Goal: Task Accomplishment & Management: Manage account settings

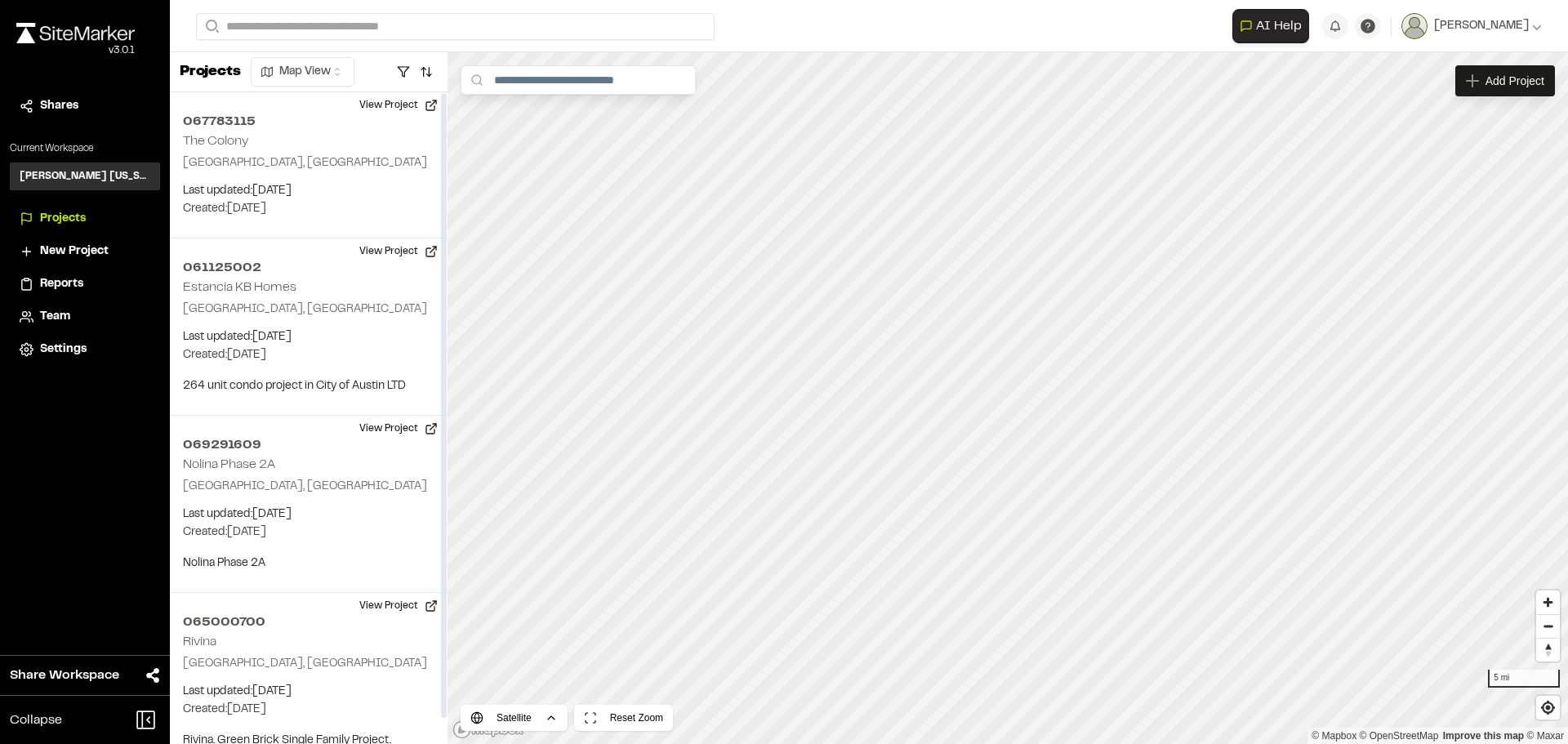
click at [70, 309] on span "Team" at bounding box center [54, 316] width 30 height 18
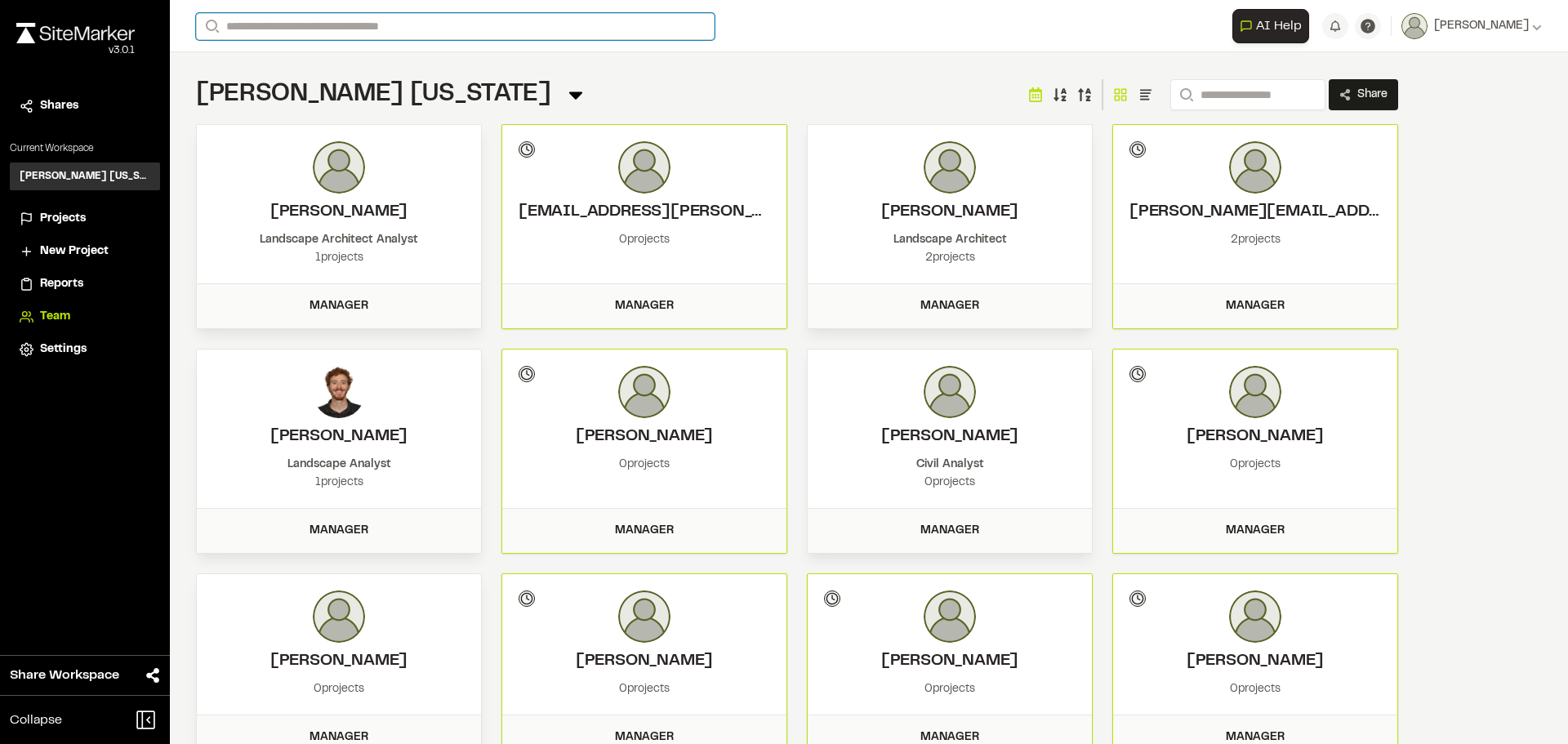
click at [369, 31] on input "Search" at bounding box center [455, 26] width 518 height 27
type input "*"
type input "******"
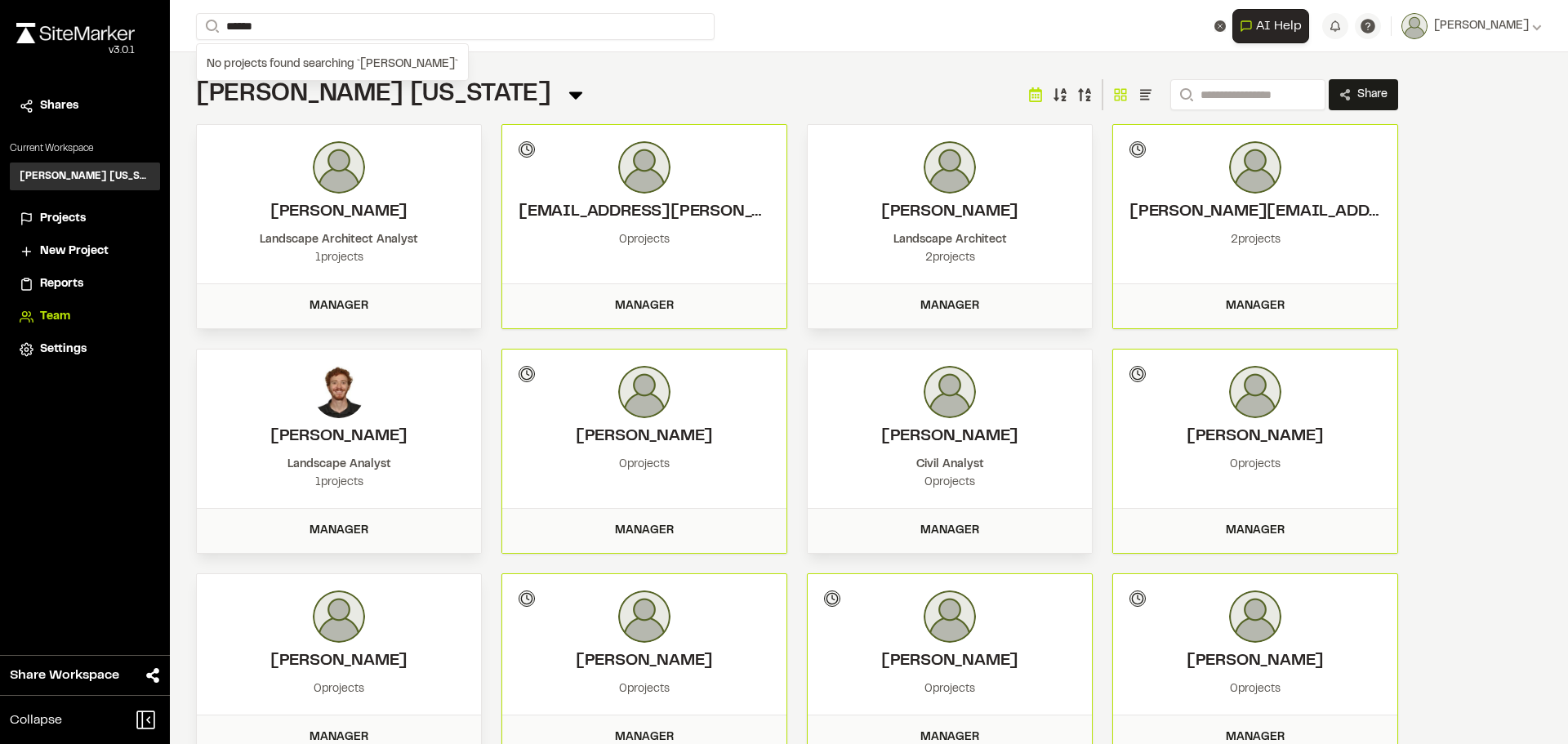
click at [355, 64] on div "No projects found searching ` Ryan N `" at bounding box center [333, 64] width 271 height 31
drag, startPoint x: 321, startPoint y: 37, endPoint x: 110, endPoint y: 30, distance: 211.1
click at [110, 30] on div "**********" at bounding box center [784, 372] width 1568 height 744
click at [1492, 25] on div "[PERSON_NAME]" at bounding box center [1484, 26] width 114 height 18
click at [1493, 340] on div "**********" at bounding box center [869, 372] width 1398 height 744
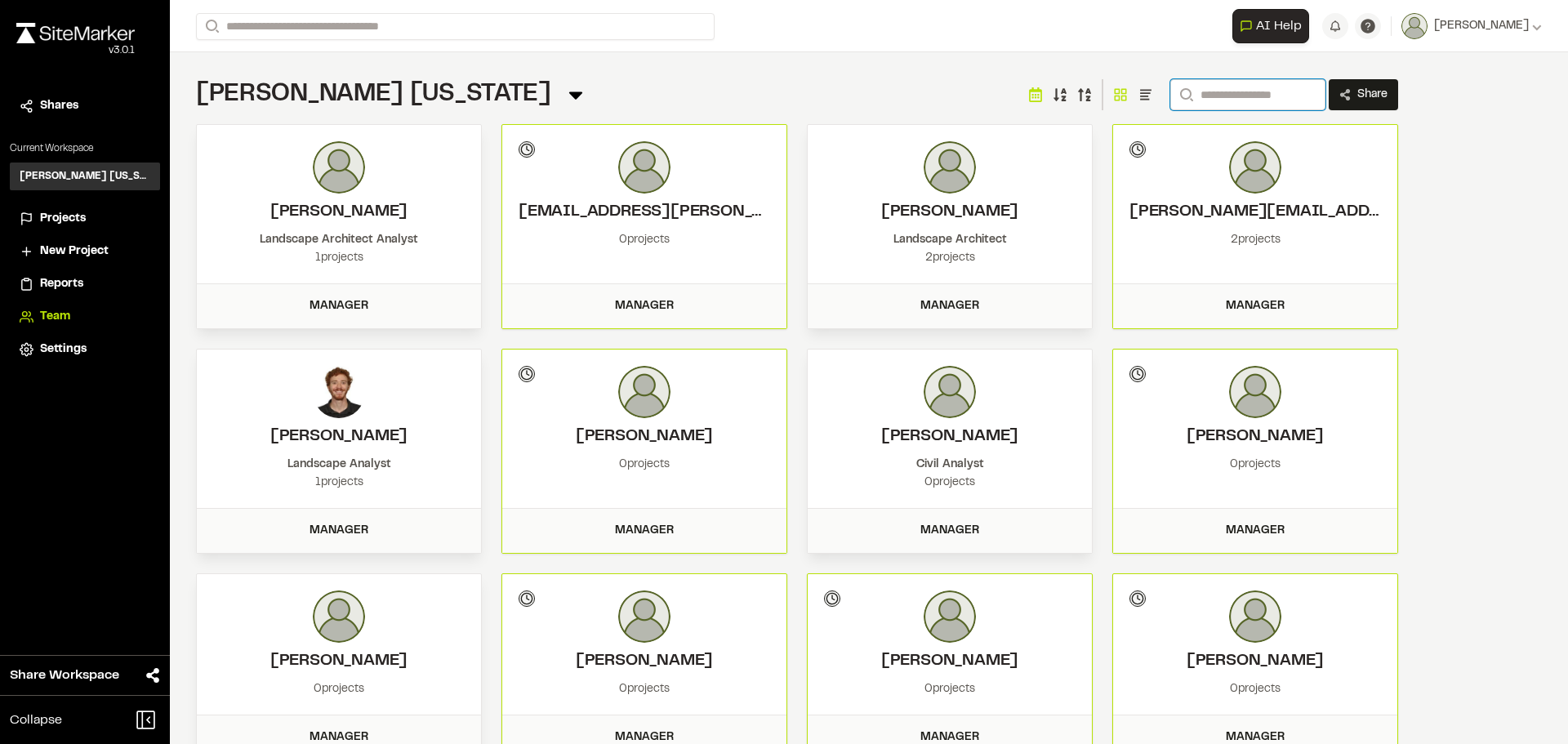
click at [1189, 95] on input "Search" at bounding box center [1248, 95] width 156 height 31
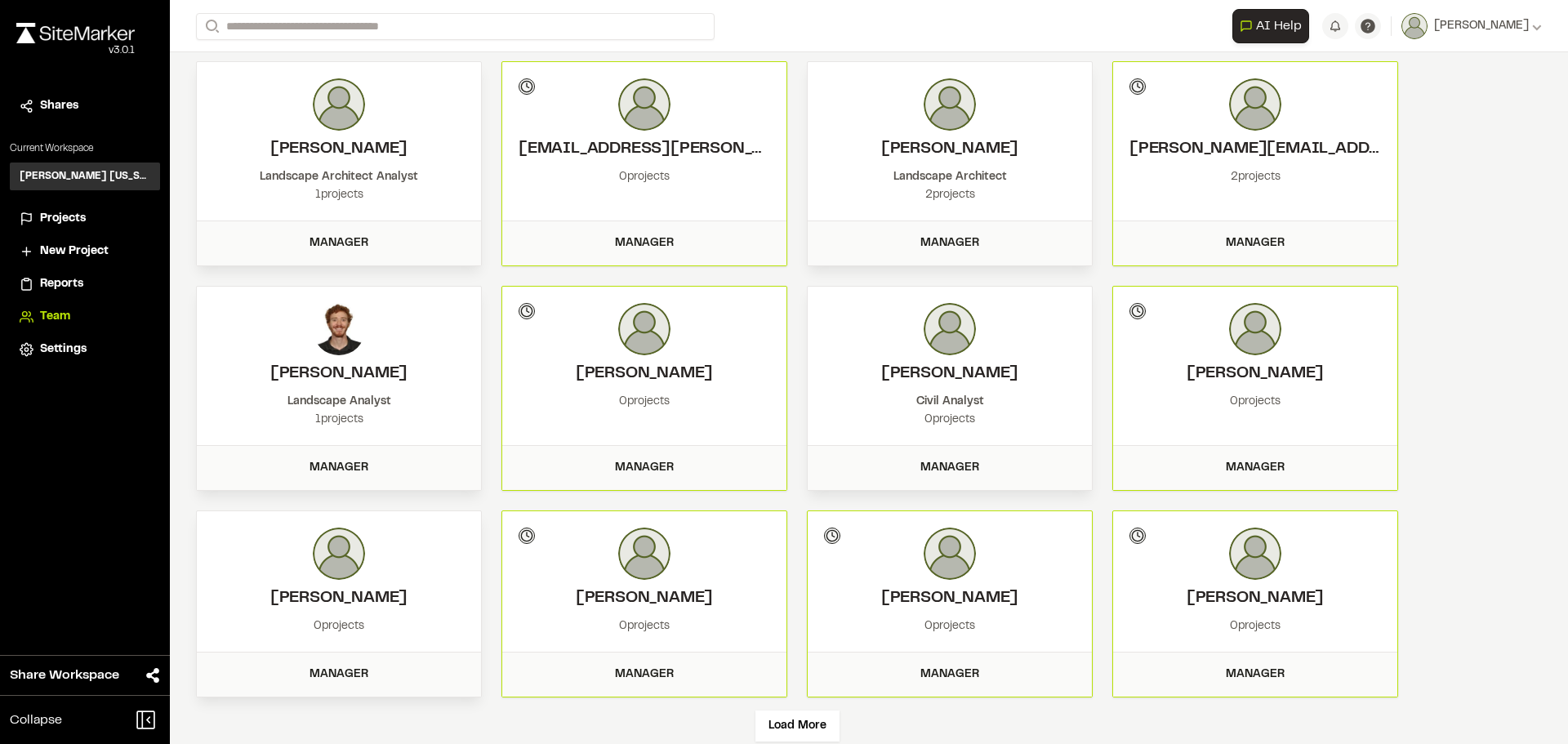
scroll to position [97, 0]
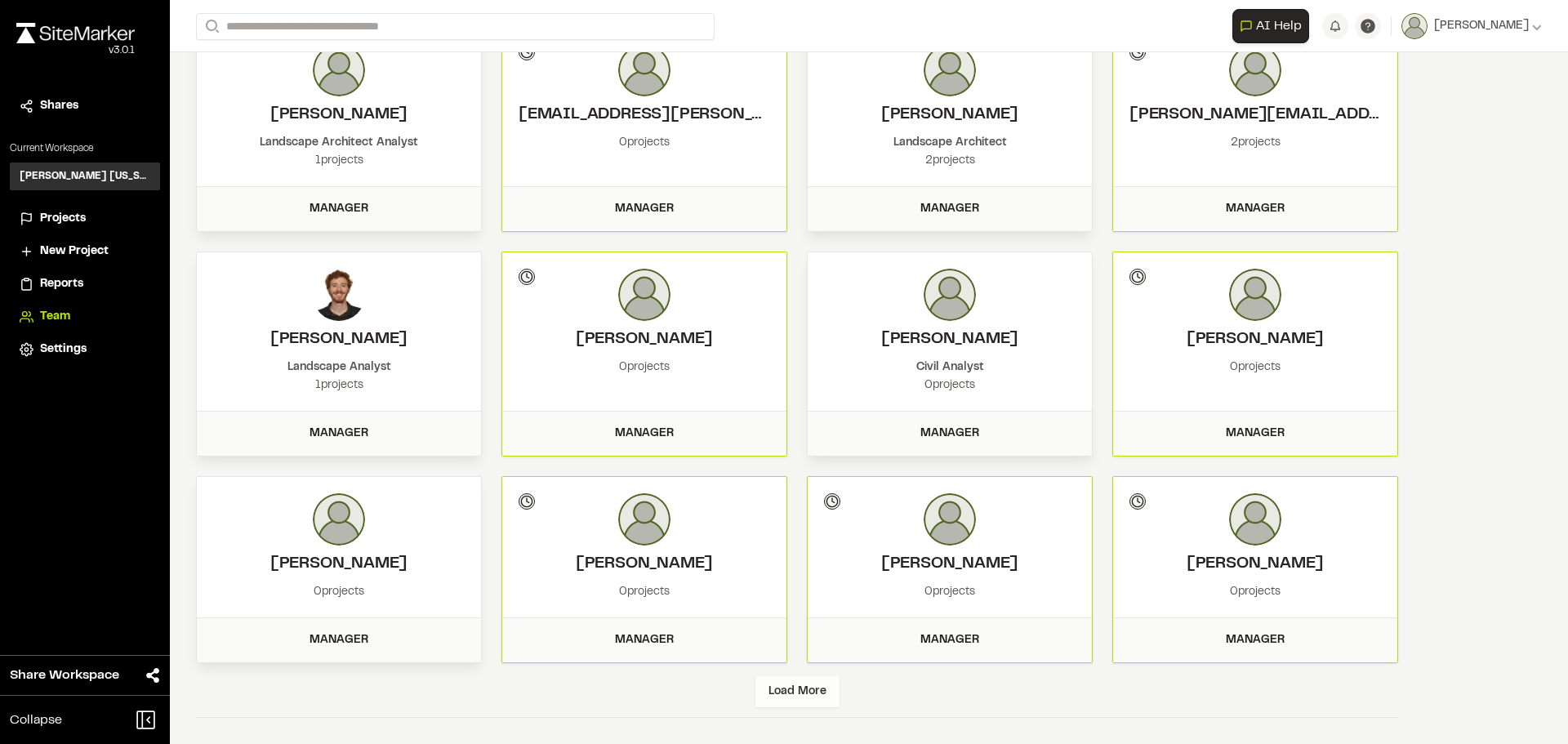
click at [808, 690] on div "Load More" at bounding box center [797, 692] width 84 height 31
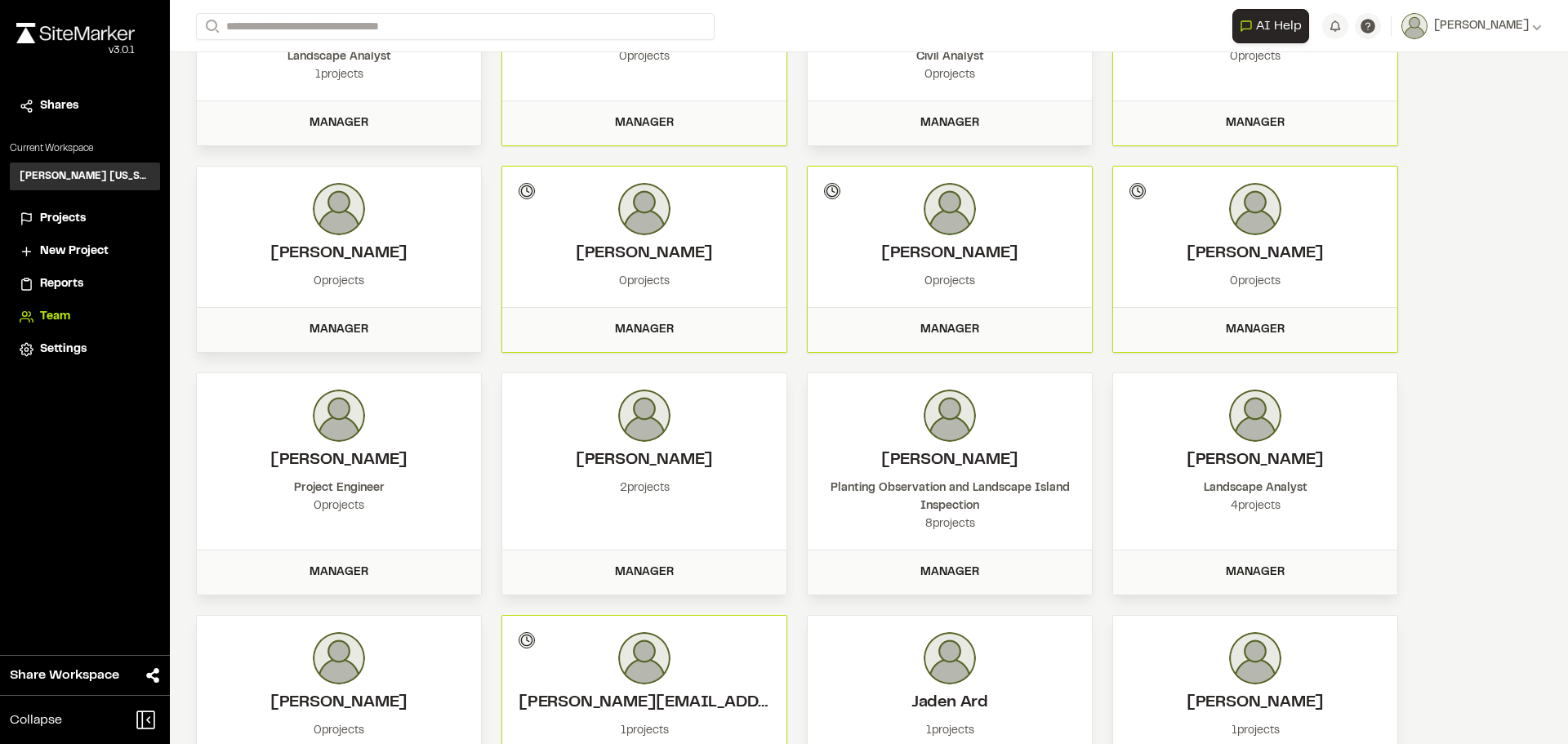
scroll to position [753, 0]
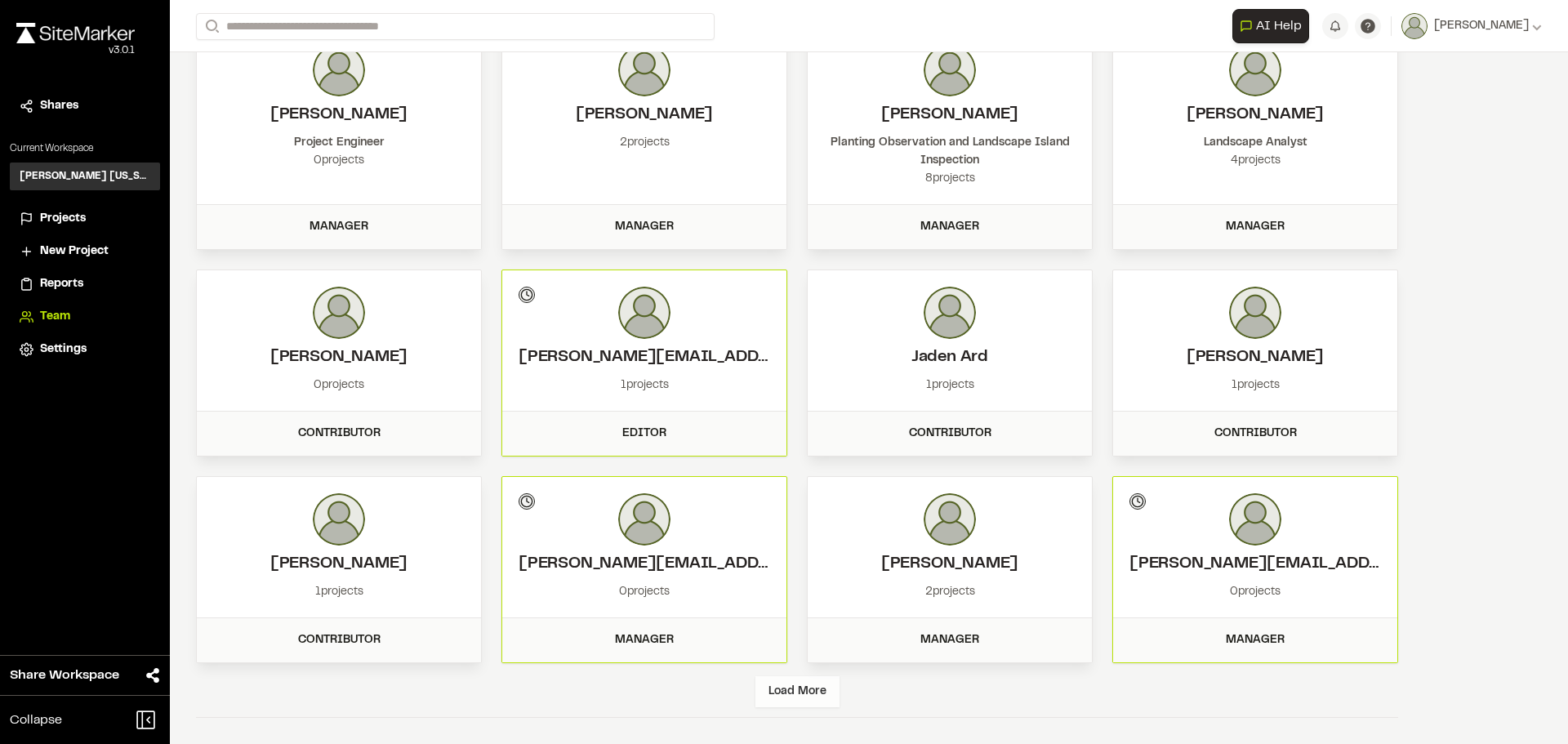
click at [808, 692] on div "Load More" at bounding box center [797, 692] width 84 height 31
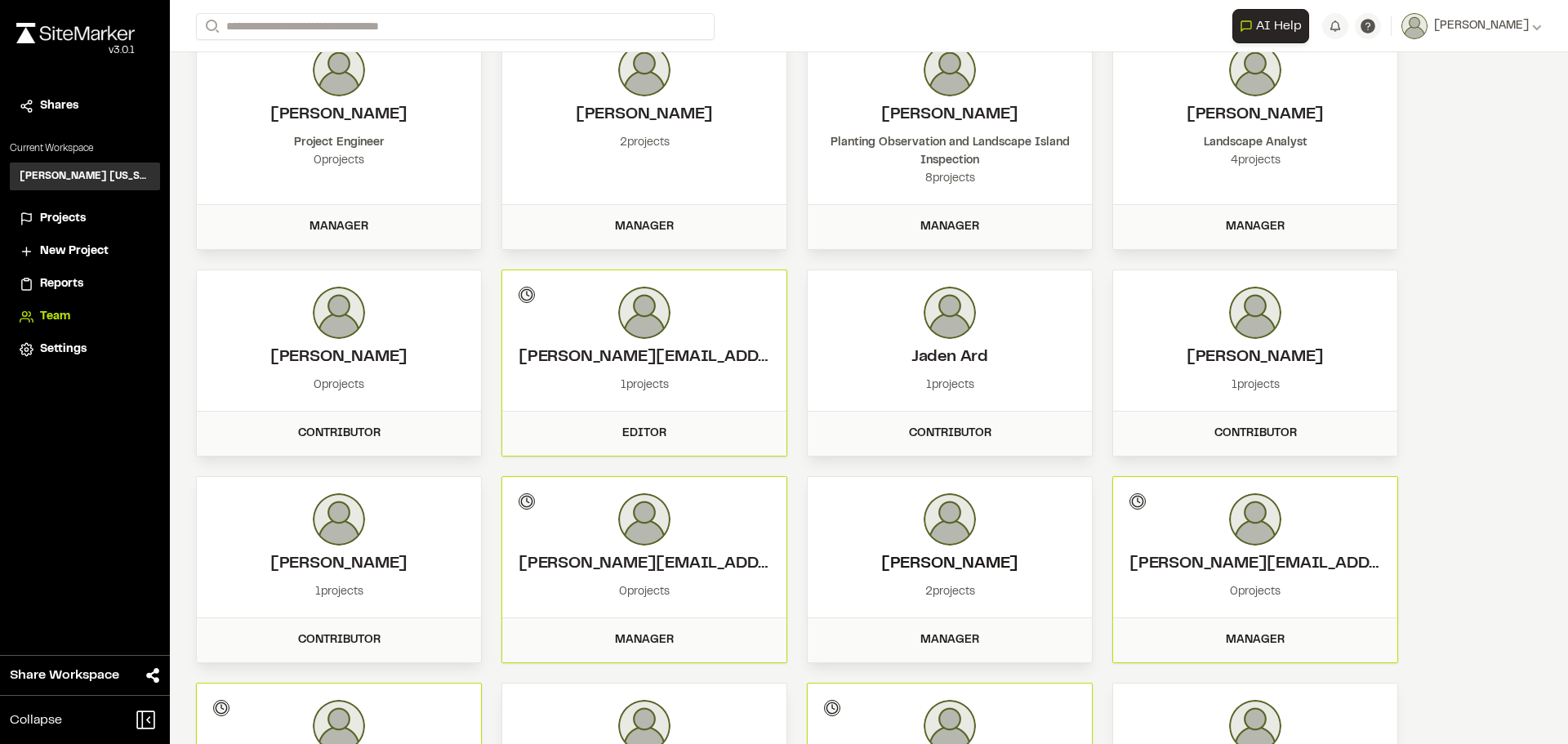
scroll to position [1427, 0]
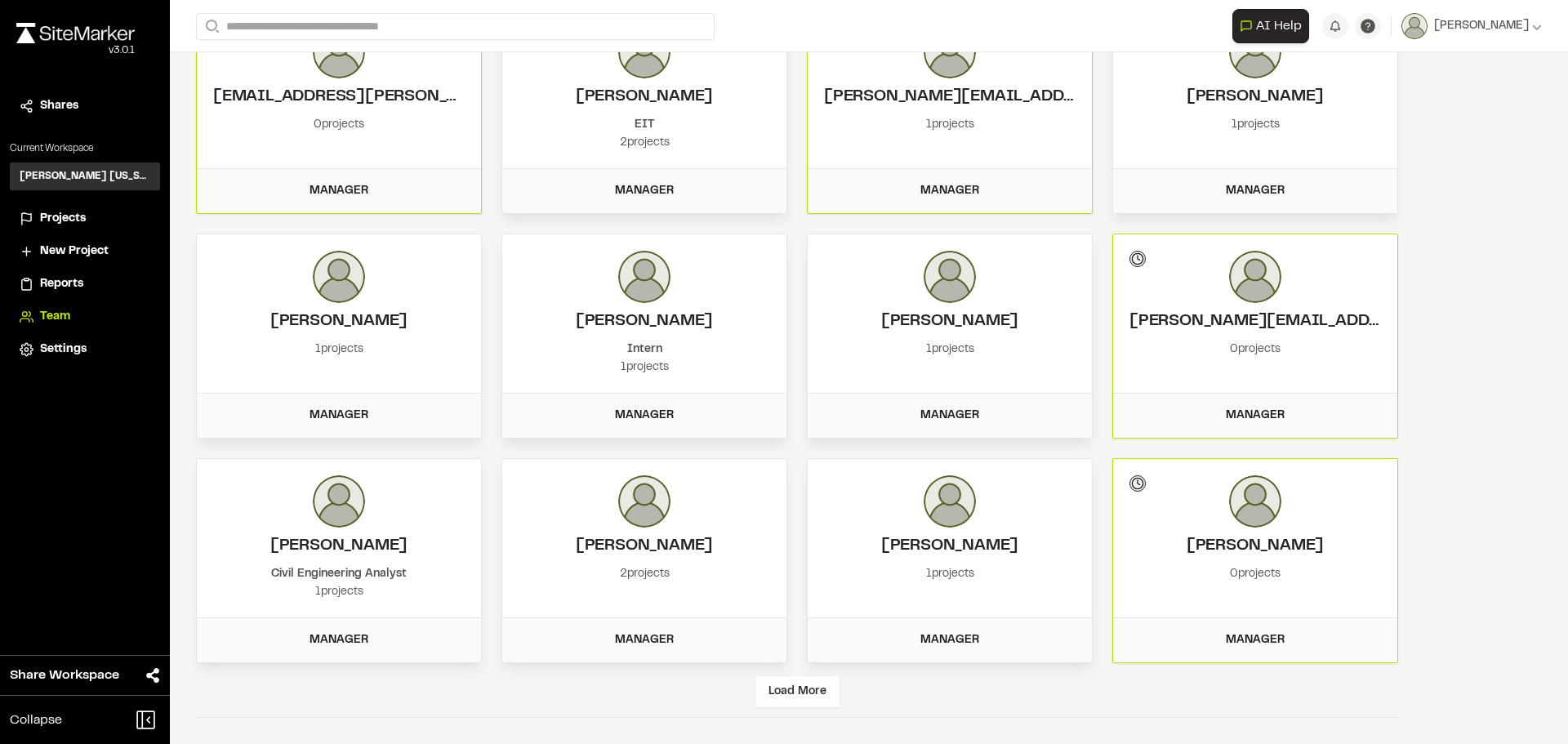
click at [817, 681] on div "Load More" at bounding box center [797, 692] width 84 height 31
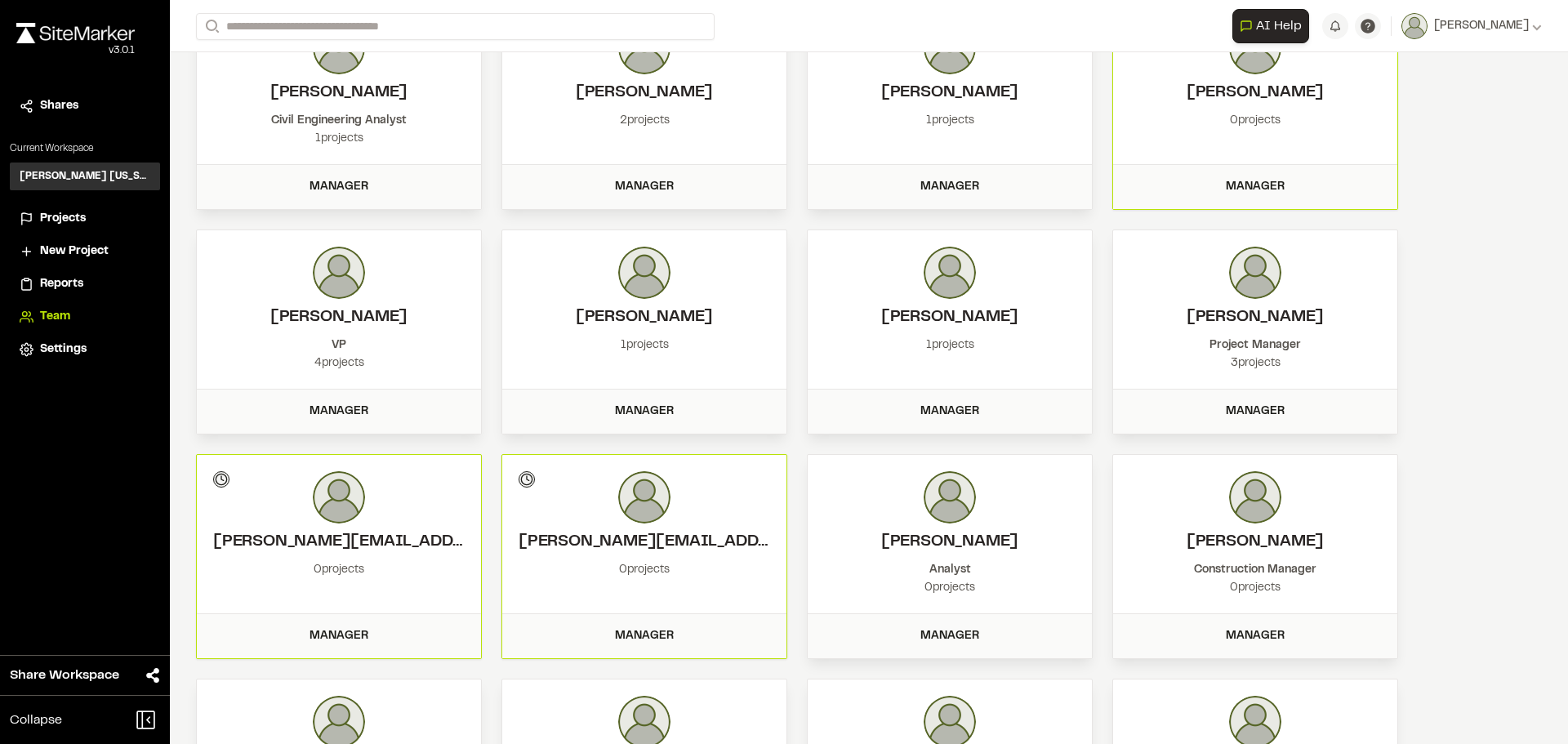
scroll to position [2100, 0]
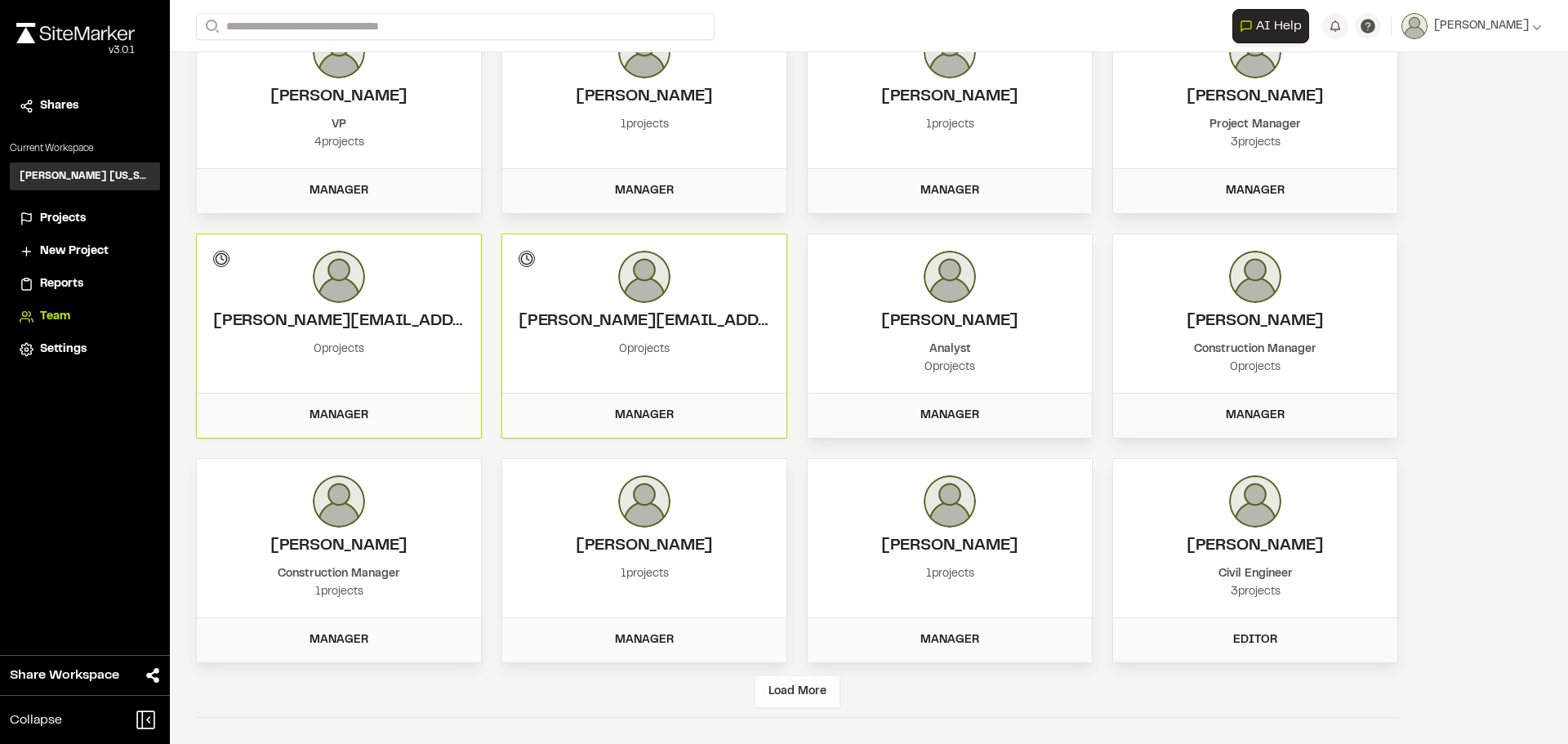
click at [795, 692] on div "Load More" at bounding box center [797, 692] width 84 height 31
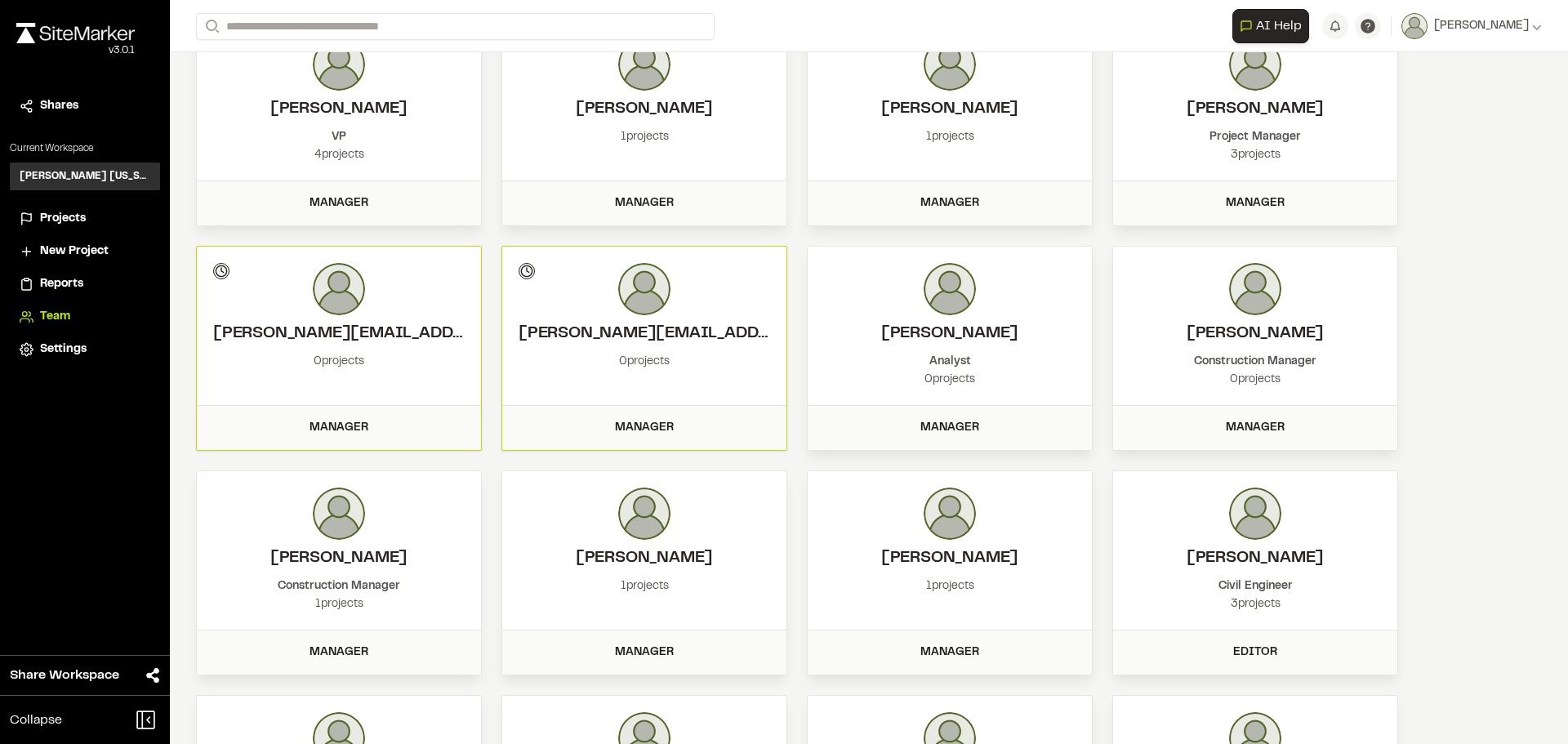
scroll to position [2774, 0]
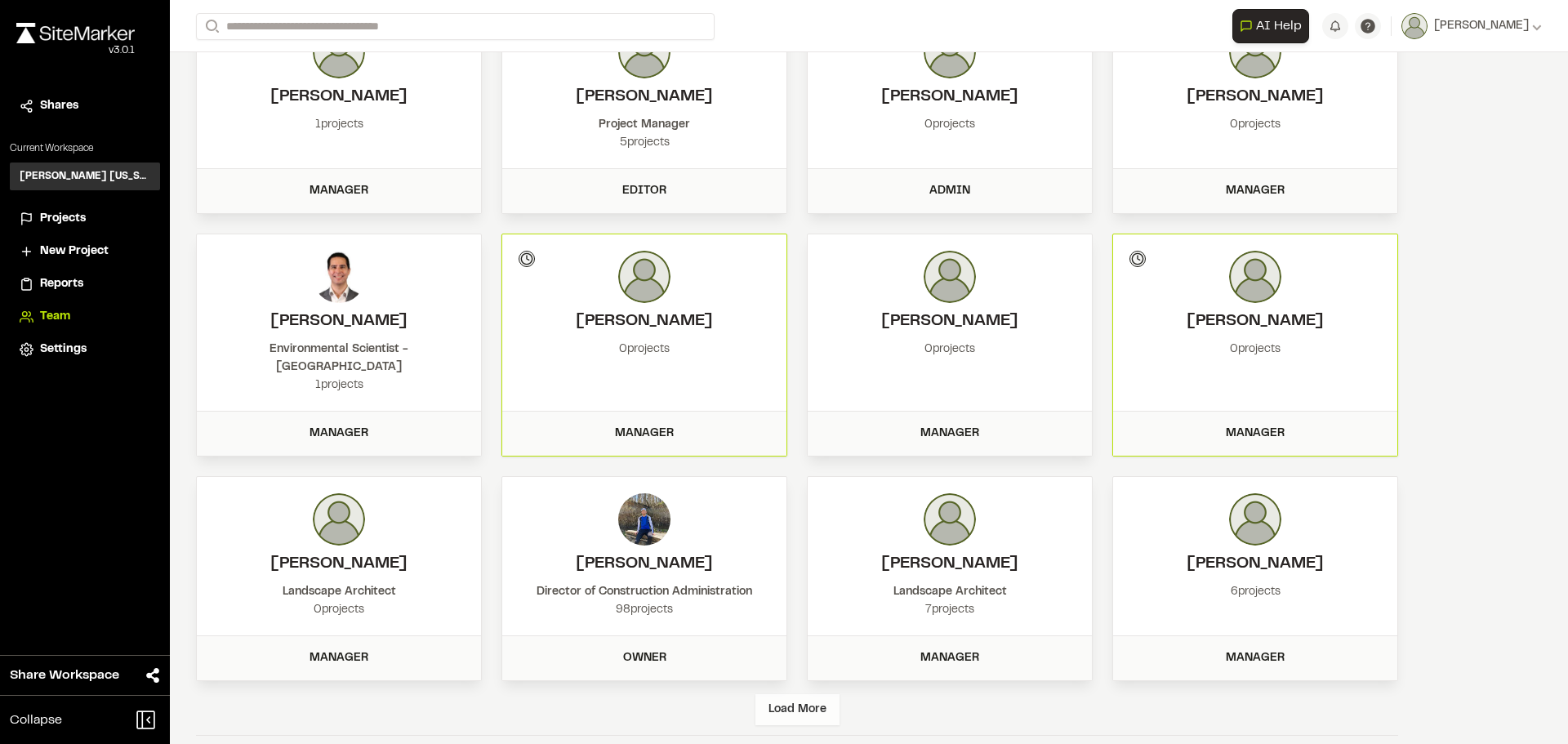
click at [777, 694] on div "Load More" at bounding box center [797, 710] width 84 height 31
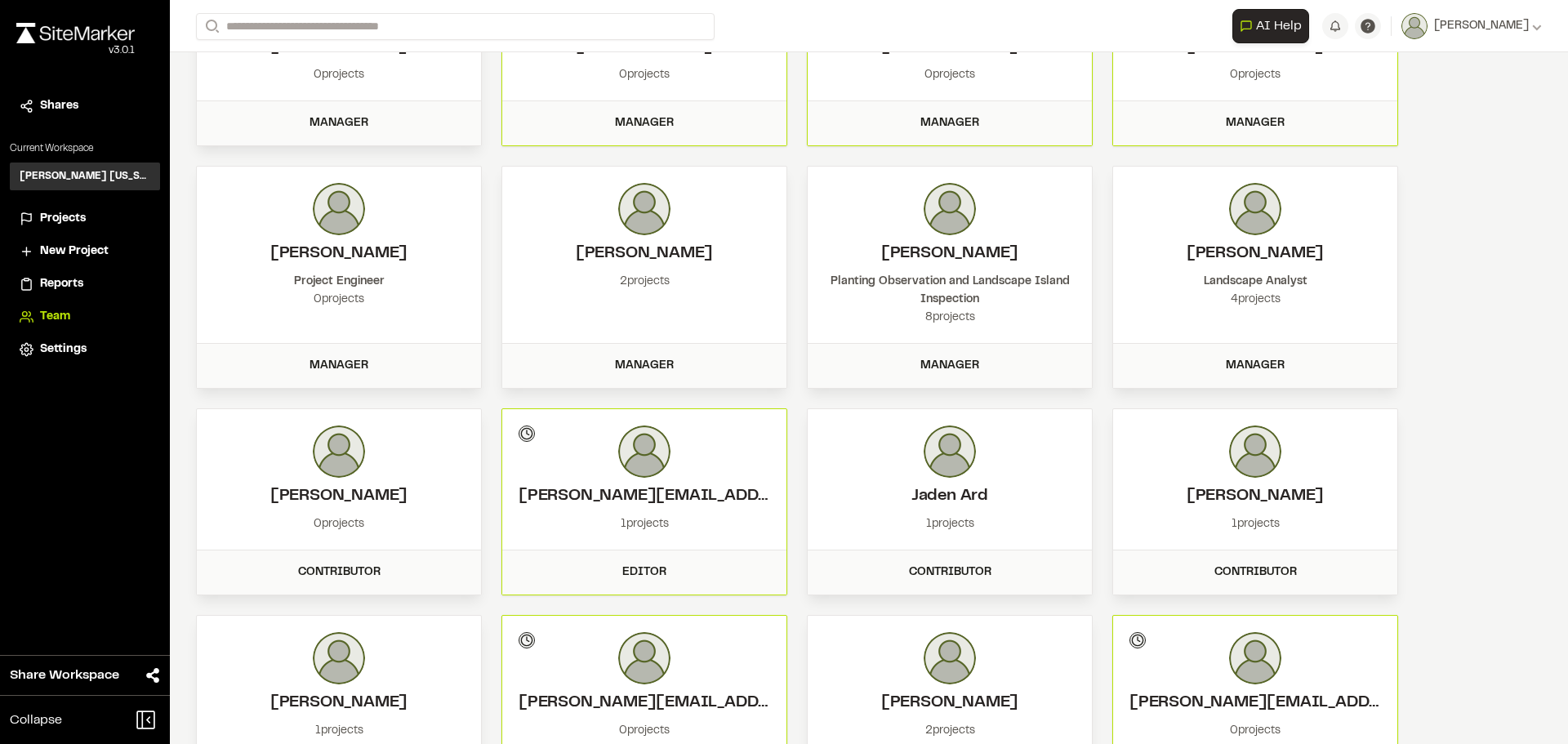
scroll to position [0, 0]
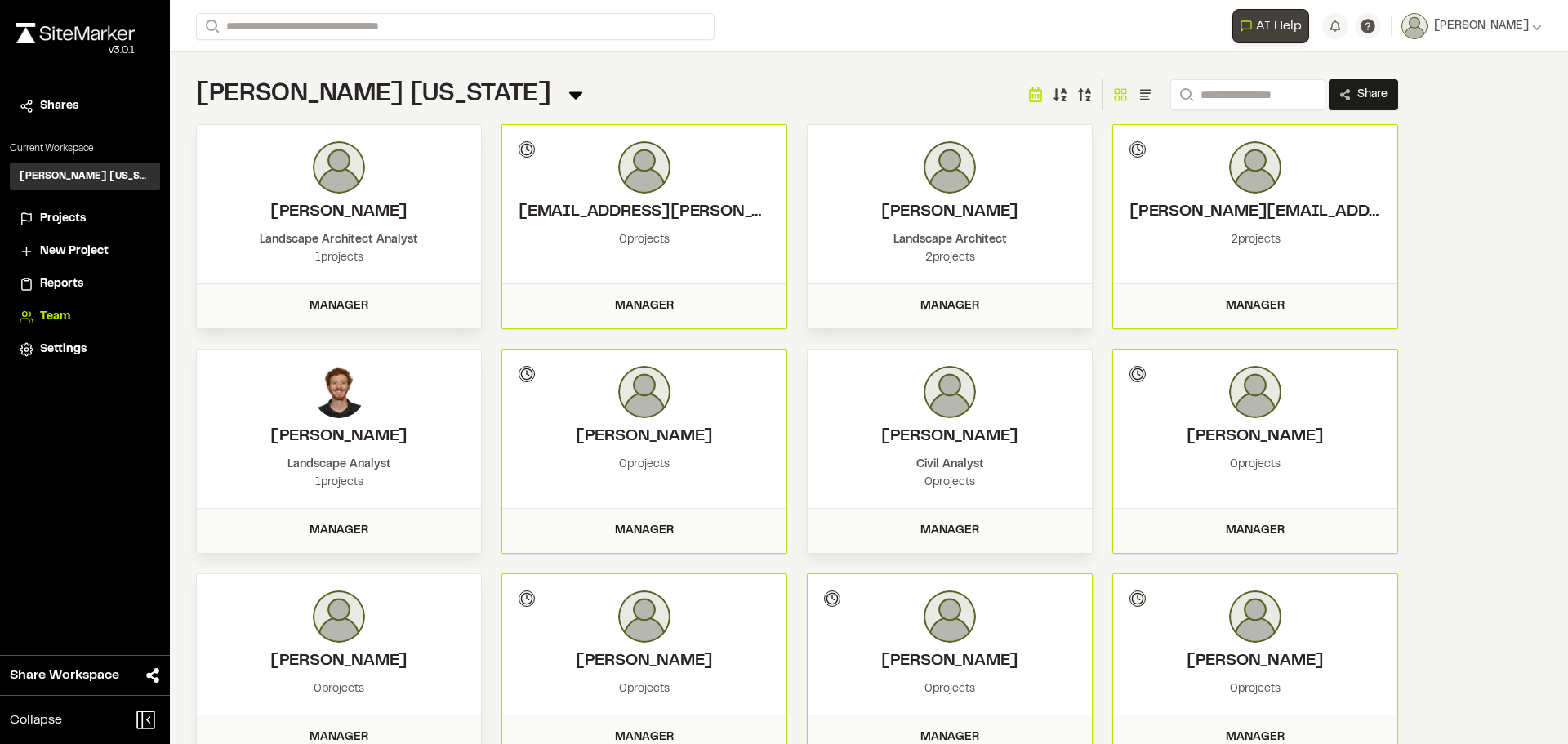
click at [1301, 28] on span "AI Help" at bounding box center [1279, 26] width 46 height 20
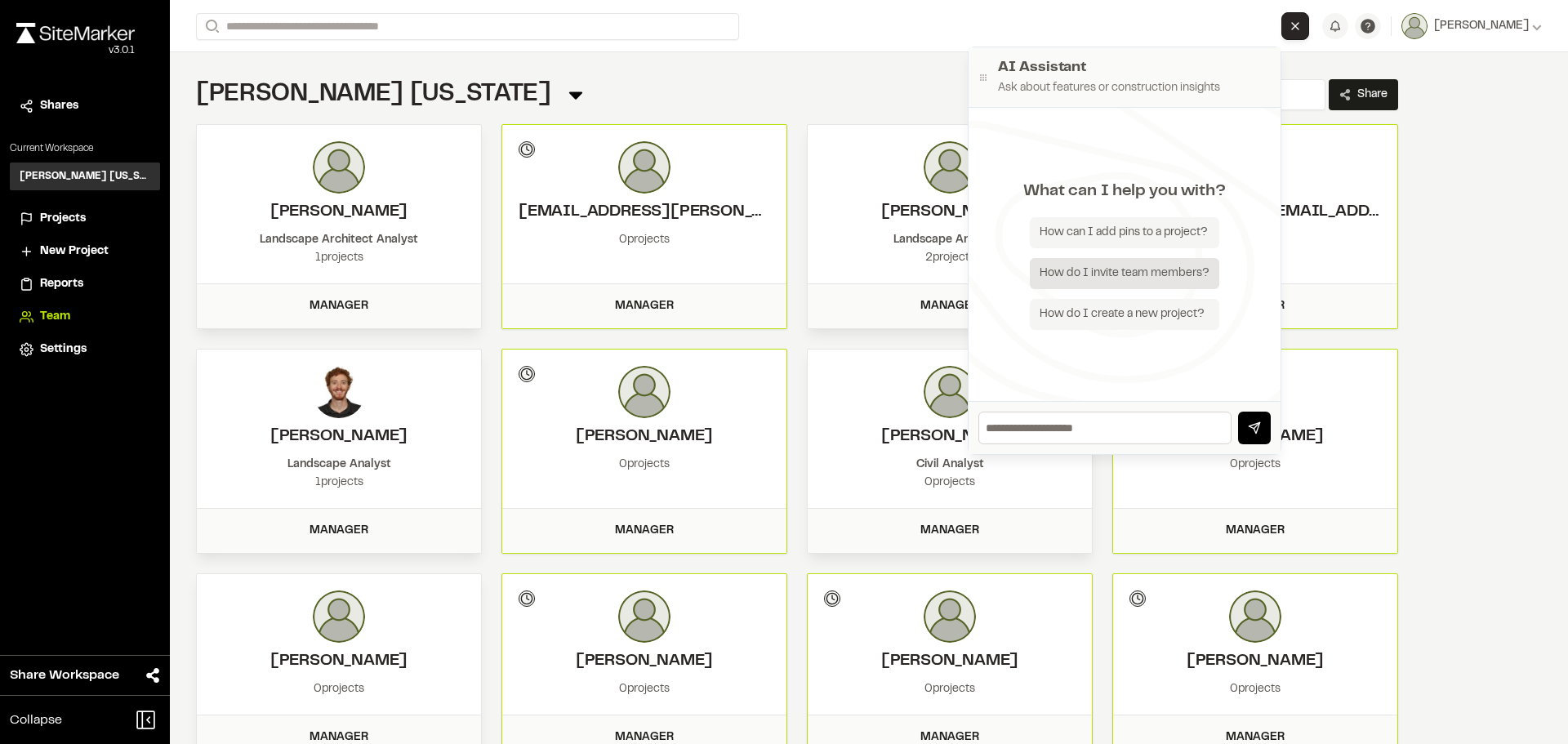
click at [1189, 271] on div "How do I invite team members?" at bounding box center [1125, 273] width 190 height 31
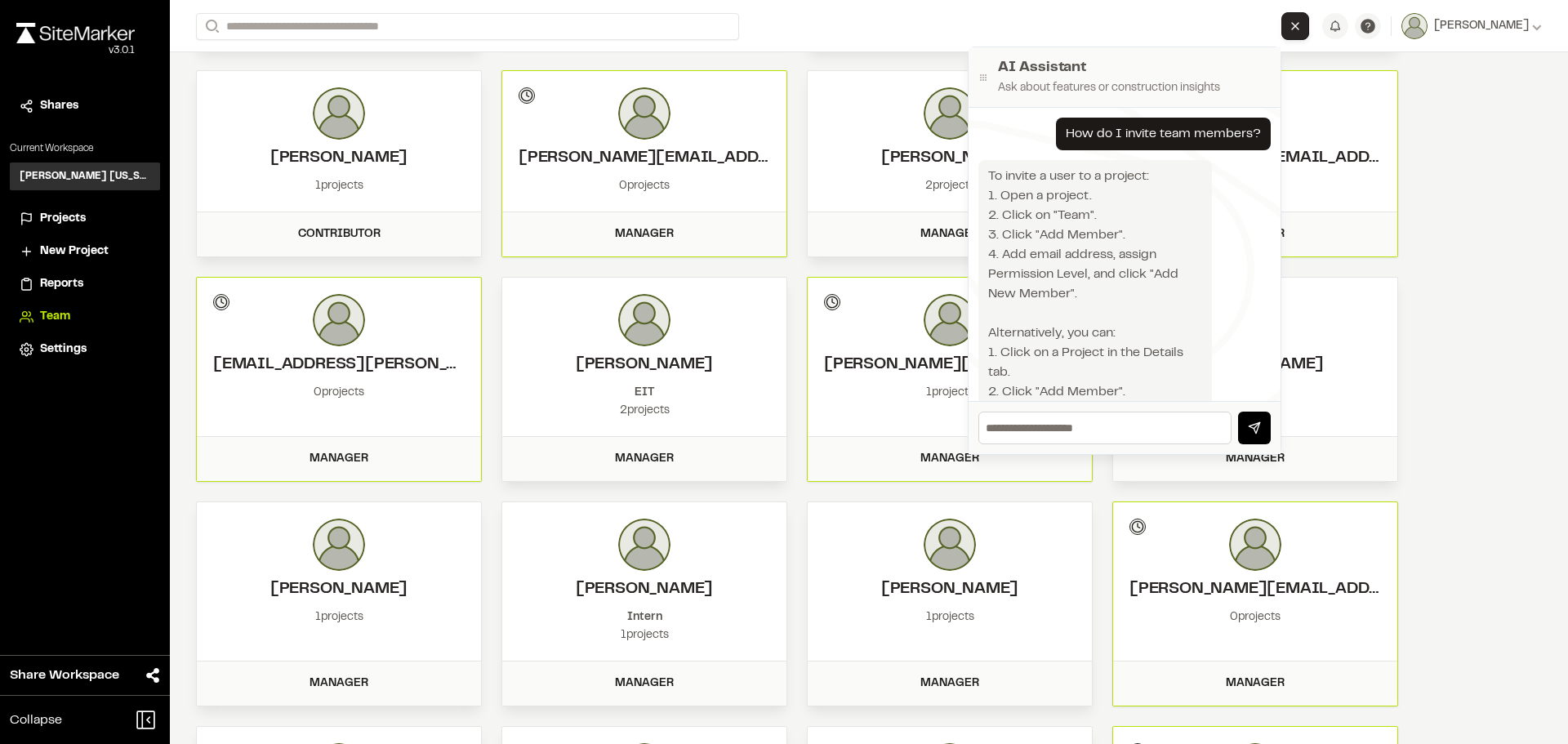
scroll to position [1147, 0]
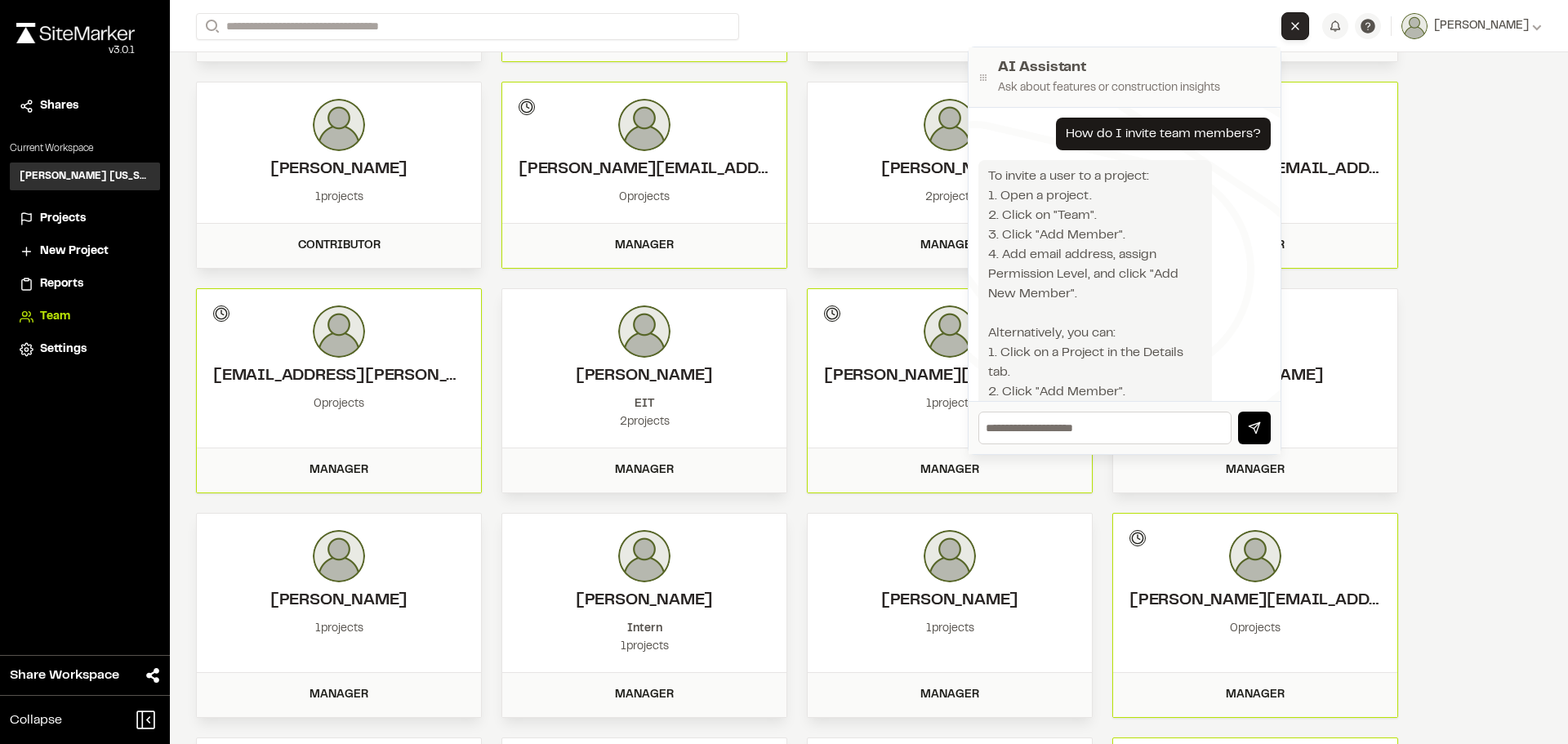
click at [1478, 195] on div "**********" at bounding box center [869, 372] width 1398 height 744
click at [1352, 10] on div "**********" at bounding box center [869, 26] width 1346 height 52
click at [1301, 21] on icon "Close AI Assistant" at bounding box center [1295, 26] width 13 height 13
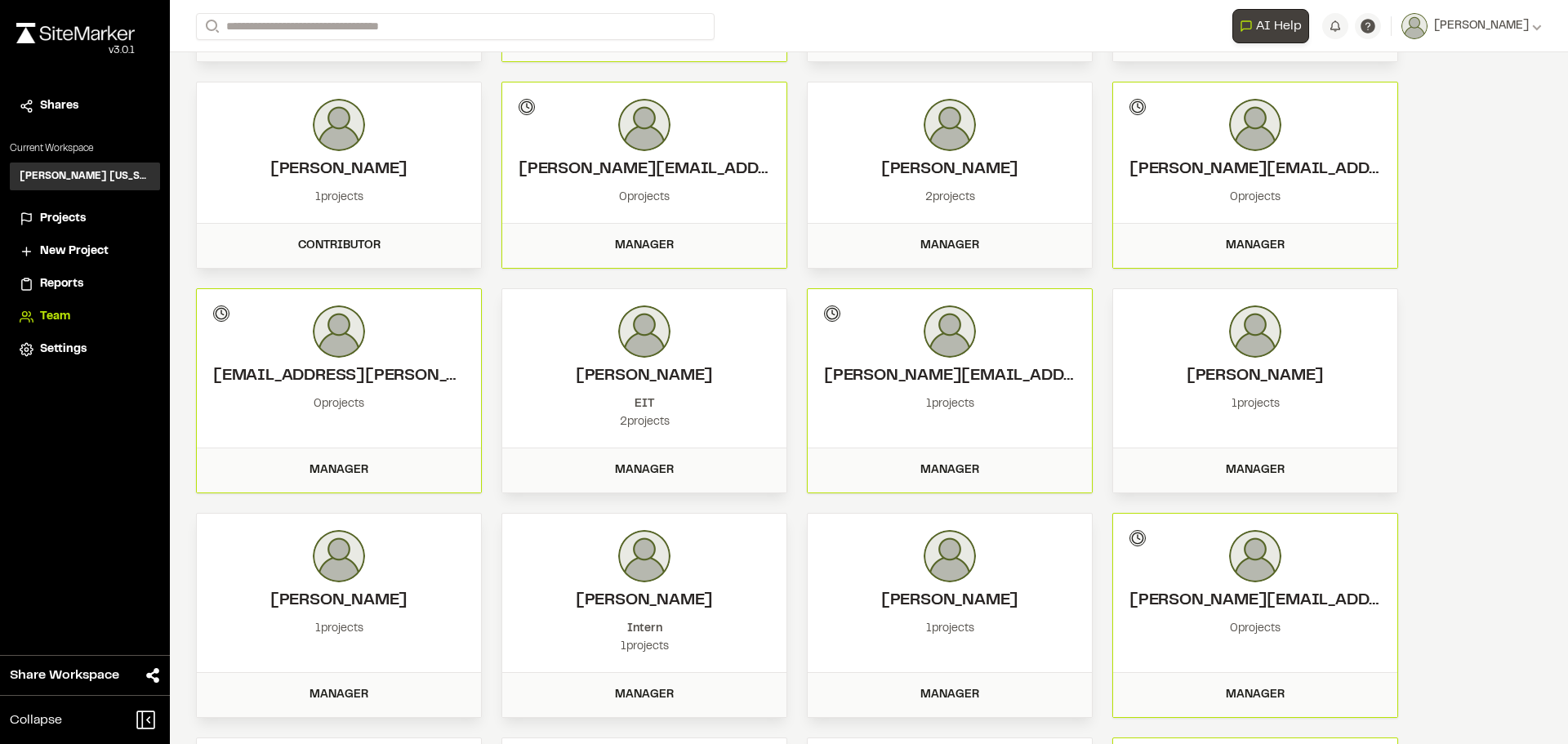
click at [64, 278] on span "Reports" at bounding box center [61, 284] width 43 height 18
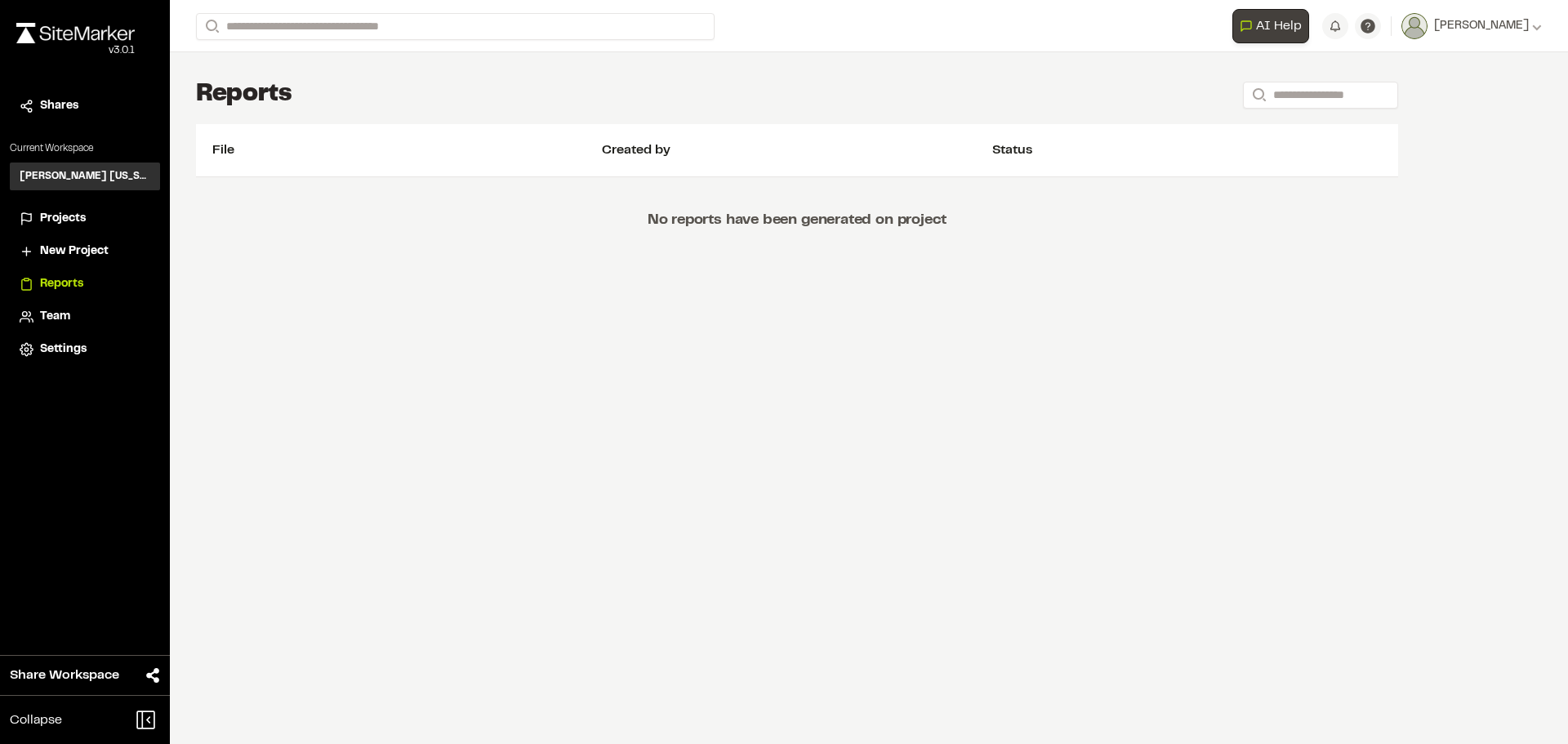
click at [71, 206] on li "Projects" at bounding box center [85, 219] width 150 height 31
click at [71, 218] on span "Projects" at bounding box center [62, 219] width 46 height 18
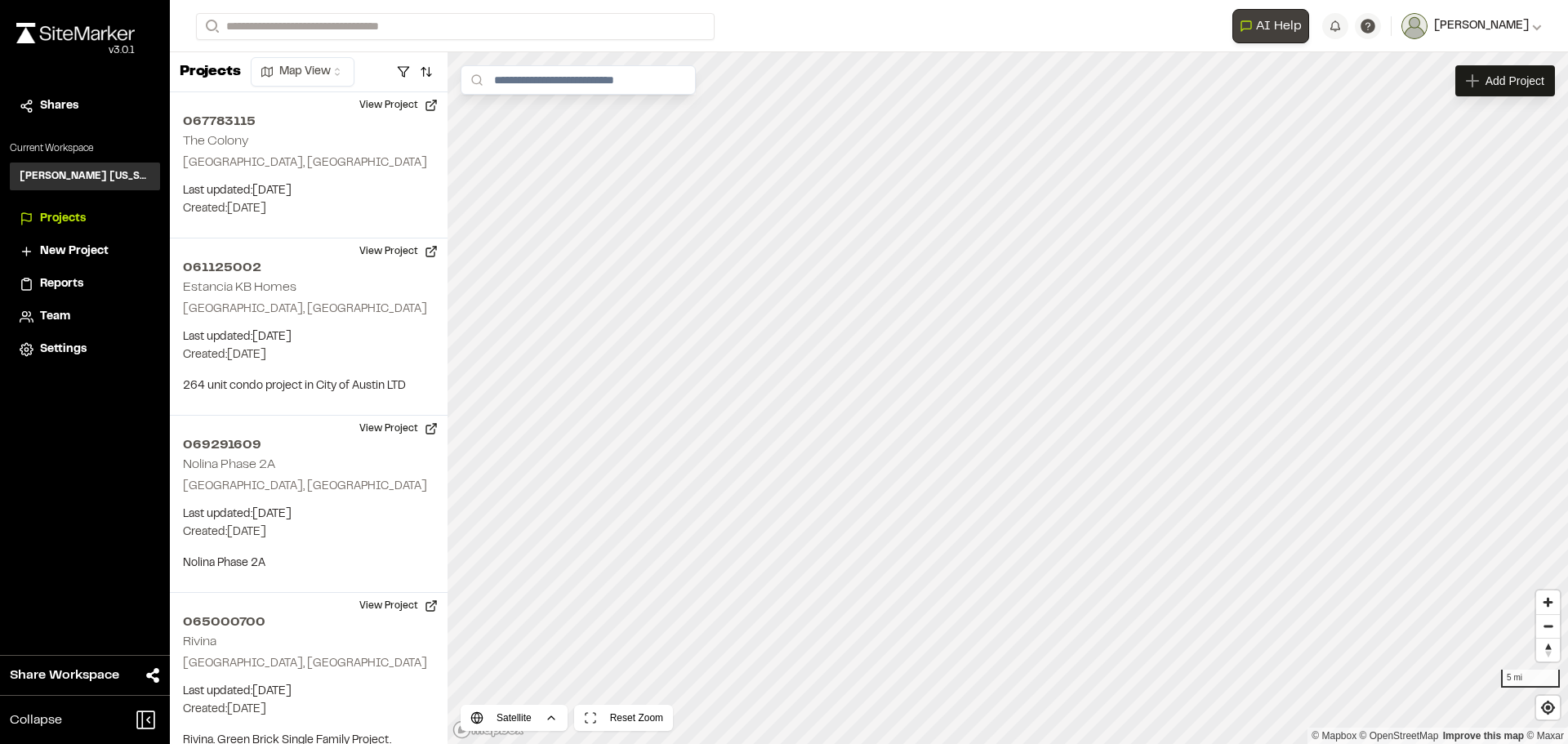
click at [1509, 26] on span "[PERSON_NAME]" at bounding box center [1481, 26] width 95 height 18
click at [1446, 138] on link "Sign Out" at bounding box center [1469, 136] width 142 height 24
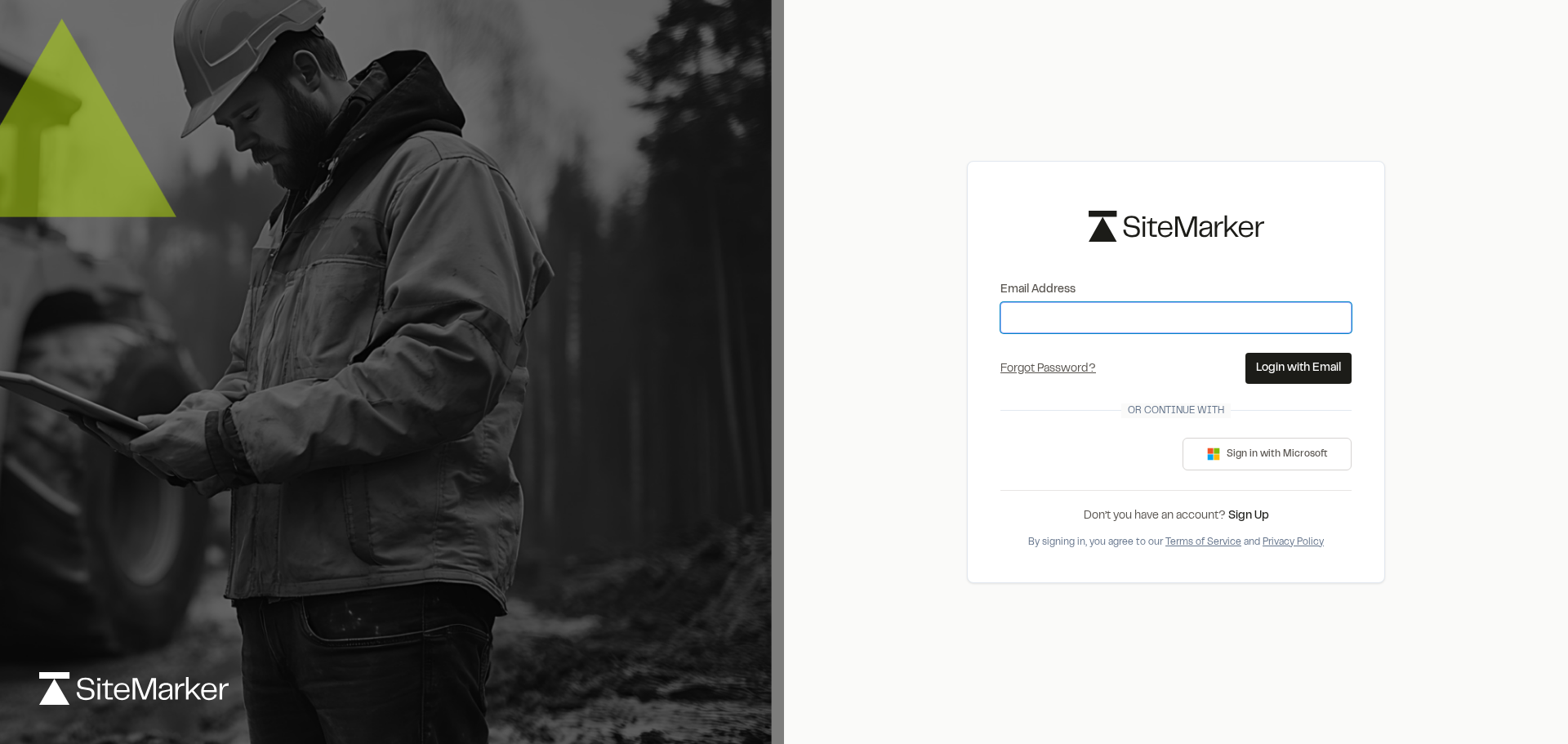
click at [1083, 317] on input "Email Address" at bounding box center [1176, 317] width 351 height 31
type input "**********"
click at [1299, 369] on button "Login with Email" at bounding box center [1298, 368] width 106 height 31
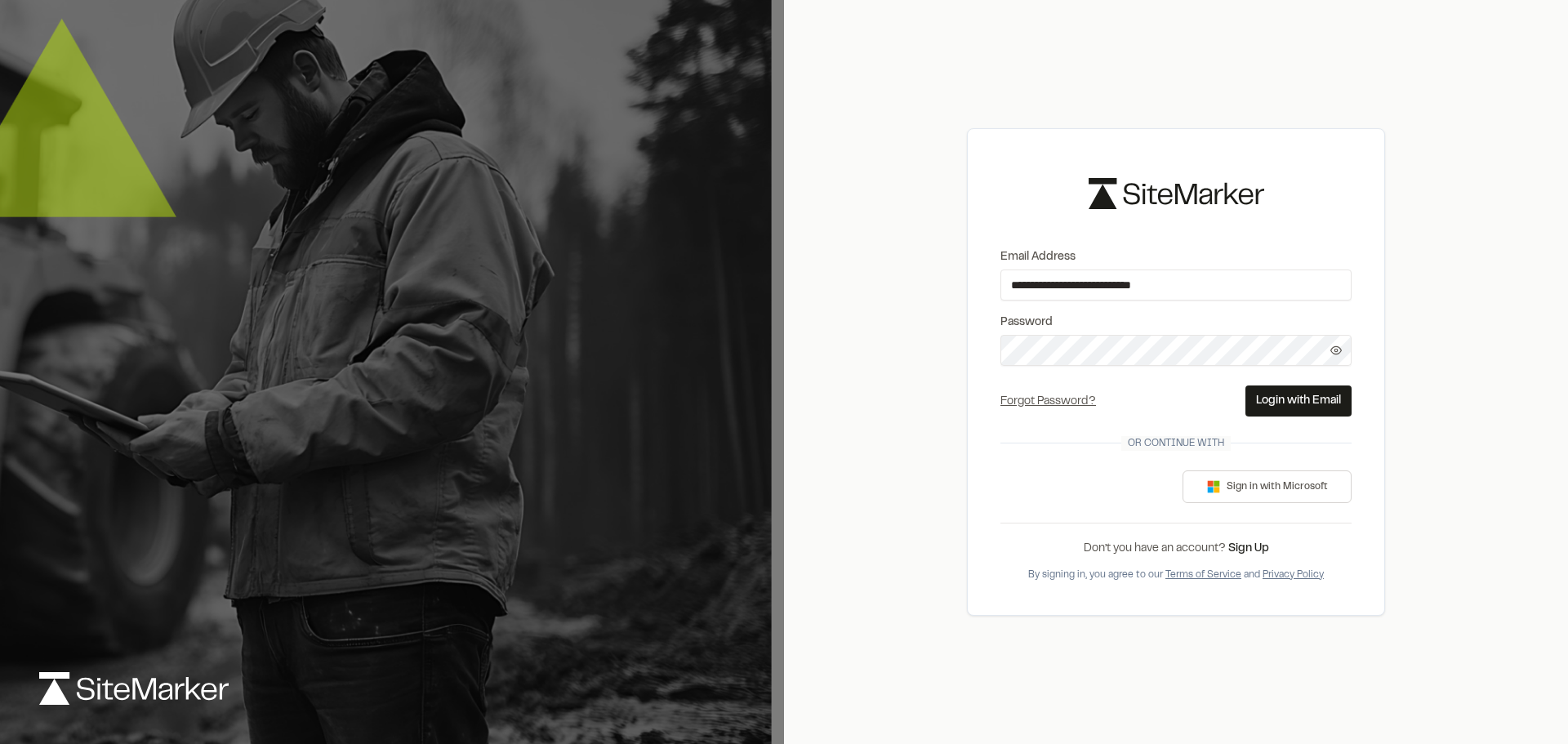
click at [1335, 349] on icon at bounding box center [1336, 350] width 12 height 12
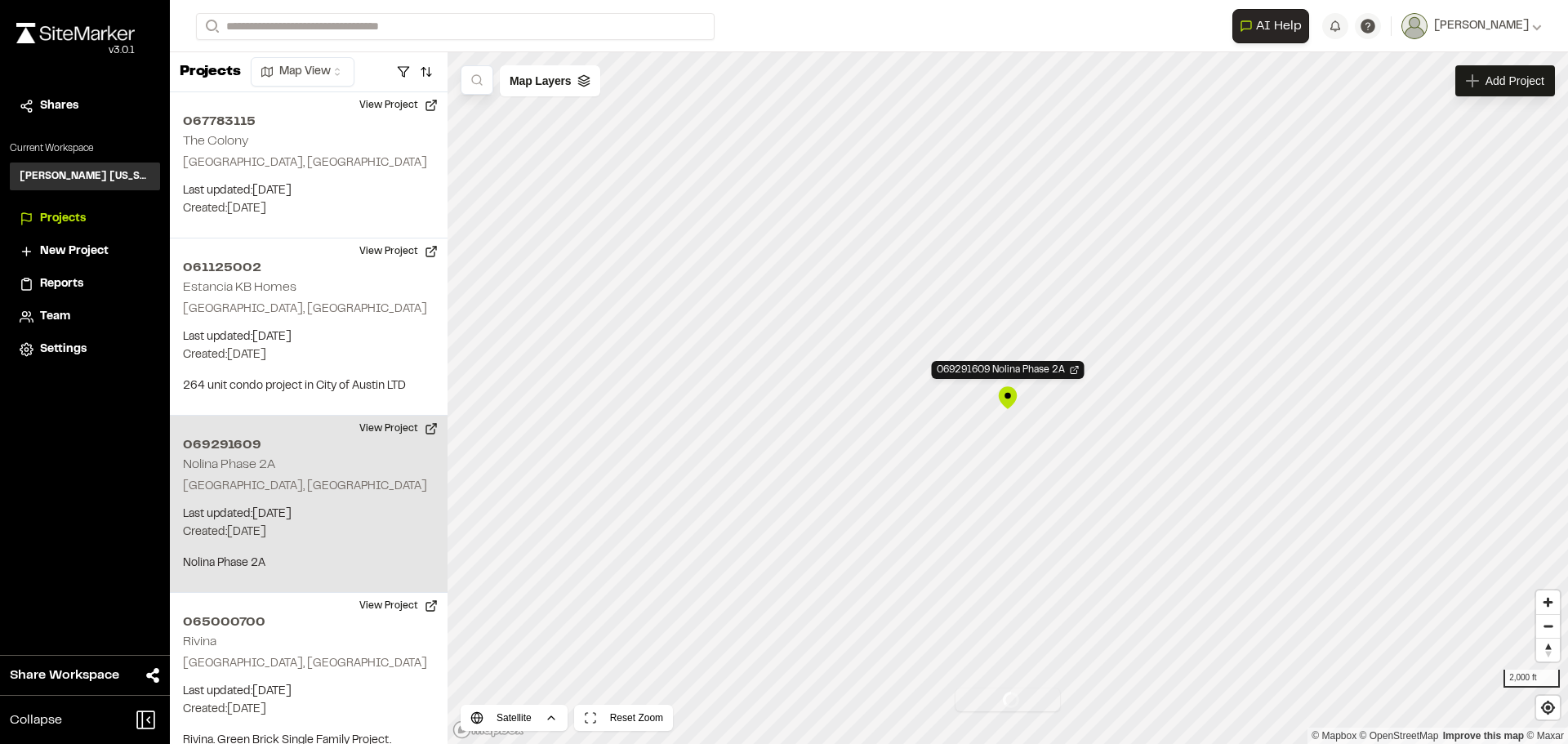
scroll to position [26, 0]
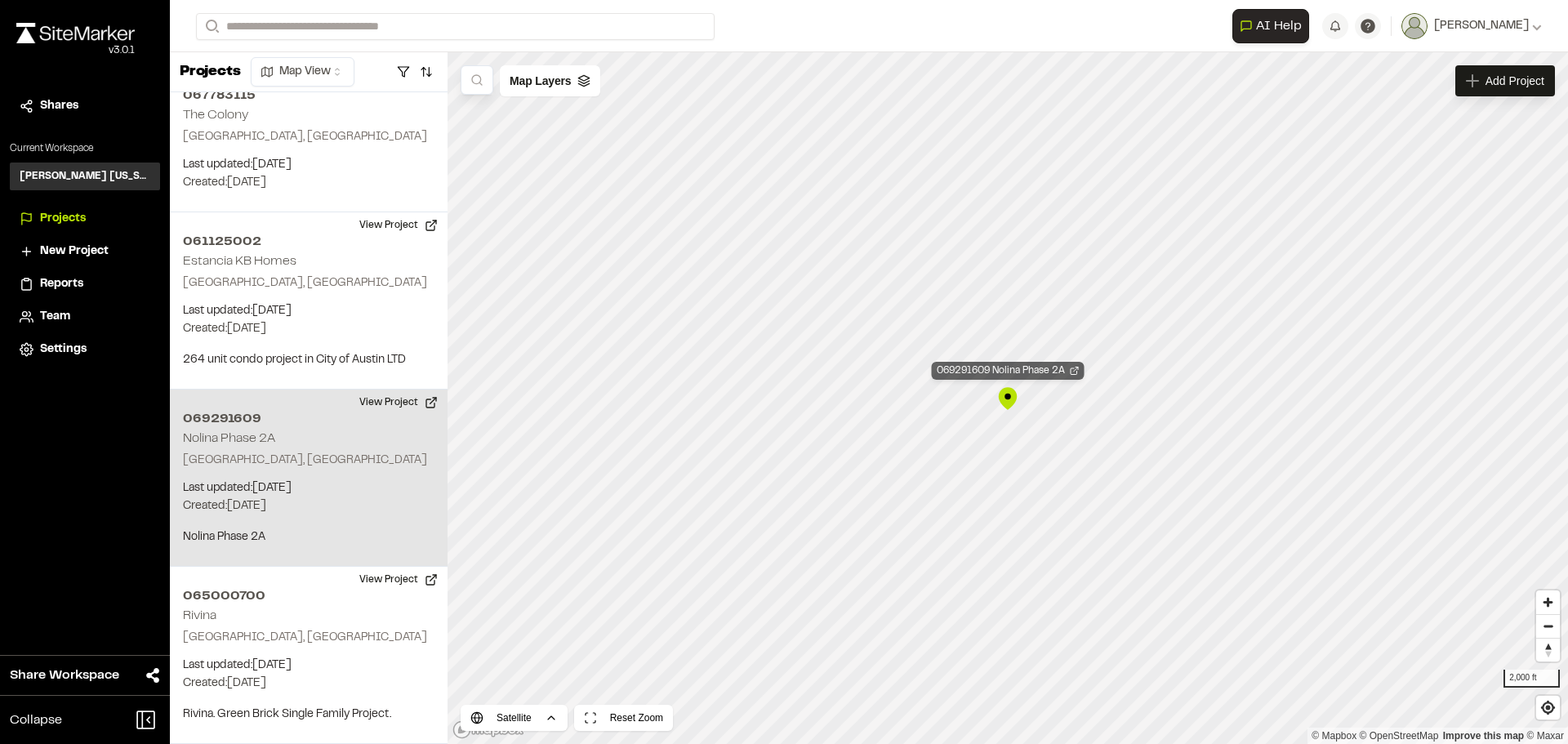
click at [1013, 369] on div "069291609 Nolina Phase 2A" at bounding box center [1007, 371] width 153 height 18
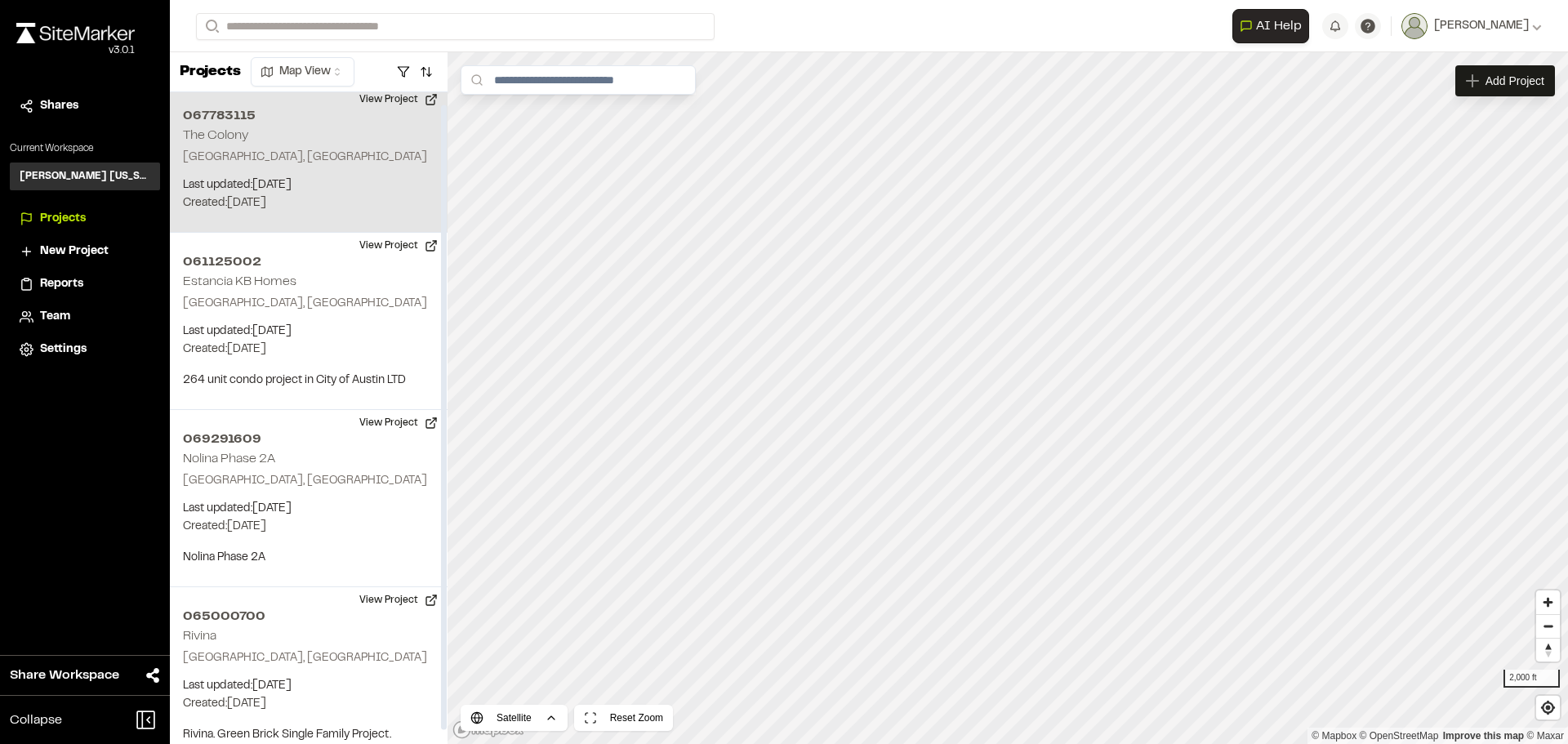
scroll to position [0, 0]
